Goal: Download file/media

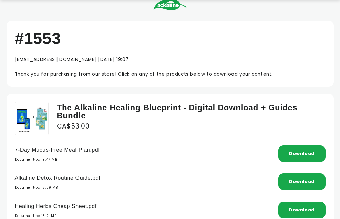
scroll to position [101, 0]
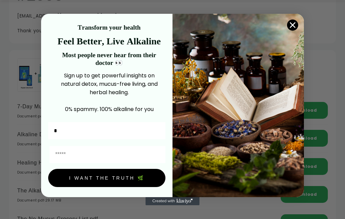
type input "**********"
click at [117, 181] on button "I WANT THE TRUTH 🌿" at bounding box center [106, 178] width 117 height 18
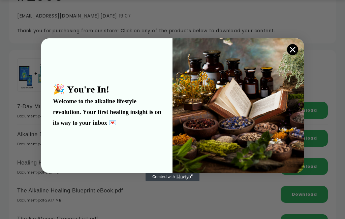
click at [292, 49] on icon "Close dialog" at bounding box center [293, 49] width 5 height 5
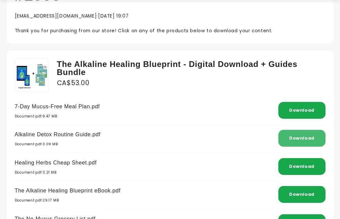
click at [300, 143] on div "Download" at bounding box center [301, 138] width 47 height 17
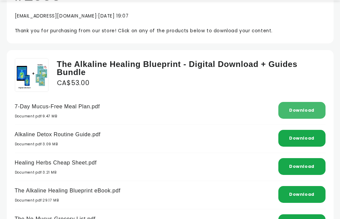
click at [297, 108] on link "Download" at bounding box center [301, 111] width 25 height 6
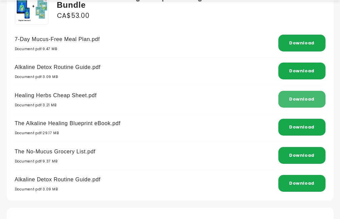
click at [302, 98] on link "Download" at bounding box center [301, 99] width 25 height 6
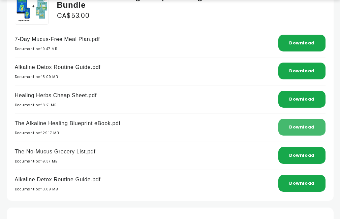
click at [306, 129] on link "Download" at bounding box center [301, 127] width 25 height 6
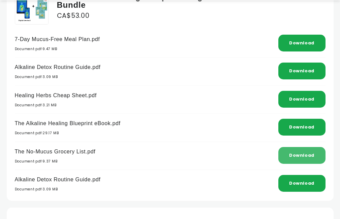
click at [298, 155] on link "Download" at bounding box center [301, 156] width 25 height 6
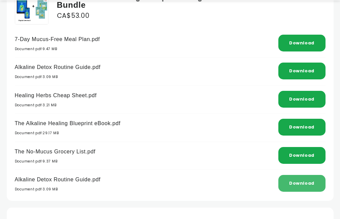
click at [304, 185] on link "Download" at bounding box center [301, 184] width 25 height 6
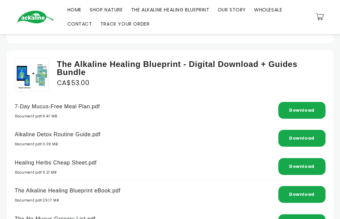
scroll to position [0, 0]
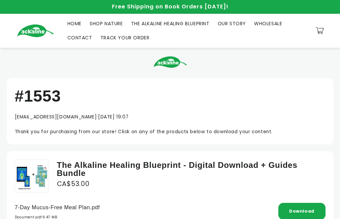
click at [270, 24] on span "WHOLESALE" at bounding box center [268, 24] width 28 height 6
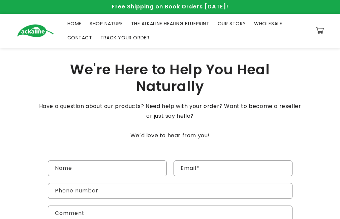
click at [105, 25] on span "SHOP NATURE" at bounding box center [106, 24] width 33 height 6
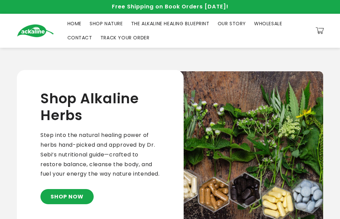
scroll to position [101, 0]
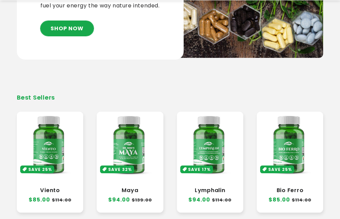
click at [72, 36] on link "SHOP NOW" at bounding box center [66, 28] width 53 height 15
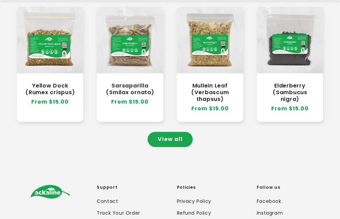
scroll to position [698, 0]
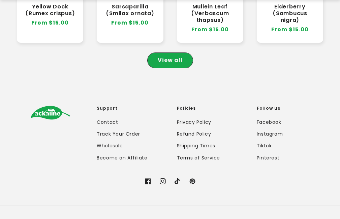
click at [175, 64] on link "View all" at bounding box center [170, 60] width 45 height 15
